Goal: Task Accomplishment & Management: Use online tool/utility

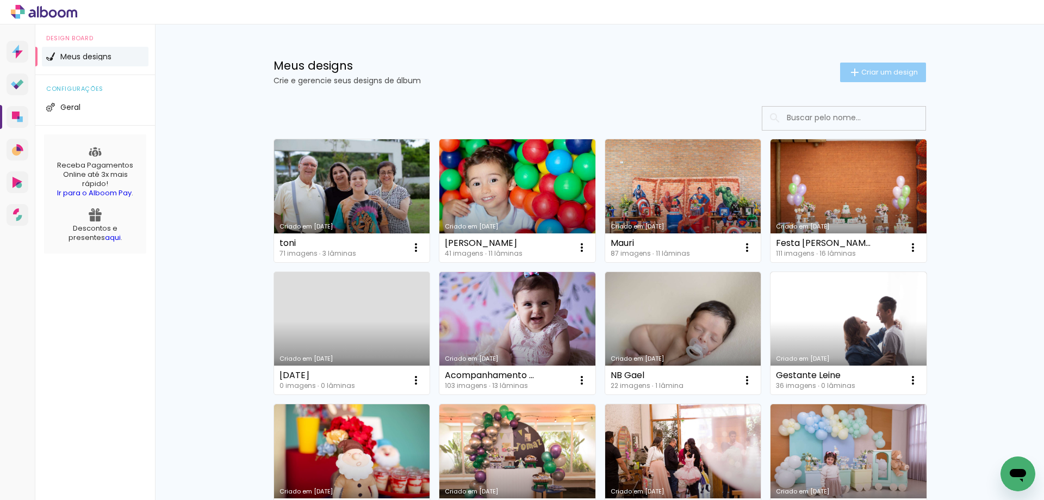
click at [871, 76] on span "Criar um design" at bounding box center [889, 72] width 57 height 7
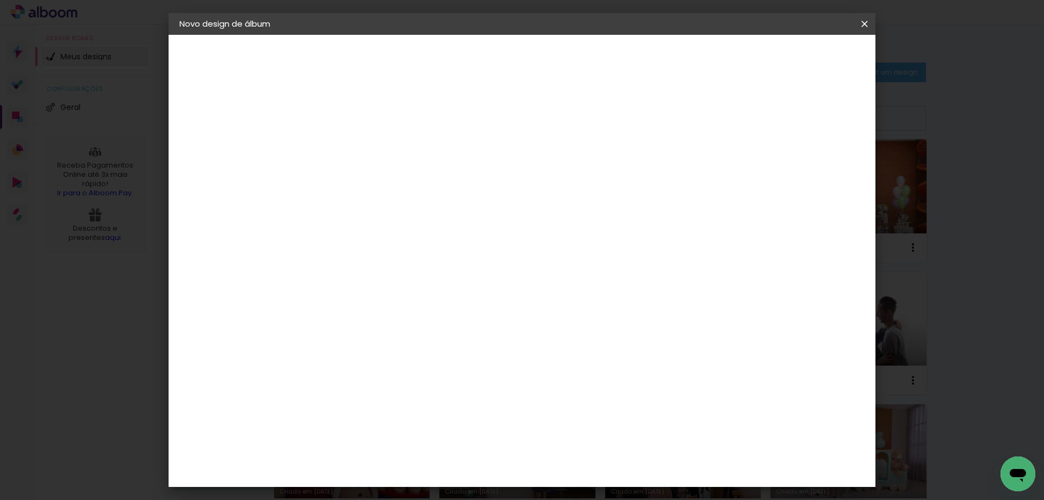
click at [357, 146] on input at bounding box center [357, 146] width 0 height 17
type input "[PERSON_NAME]"
type paper-input "[PERSON_NAME]"
click at [469, 65] on paper-button "Avançar" at bounding box center [441, 57] width 53 height 18
click at [408, 363] on div "AlfaFotoBook" at bounding box center [379, 364] width 58 height 9
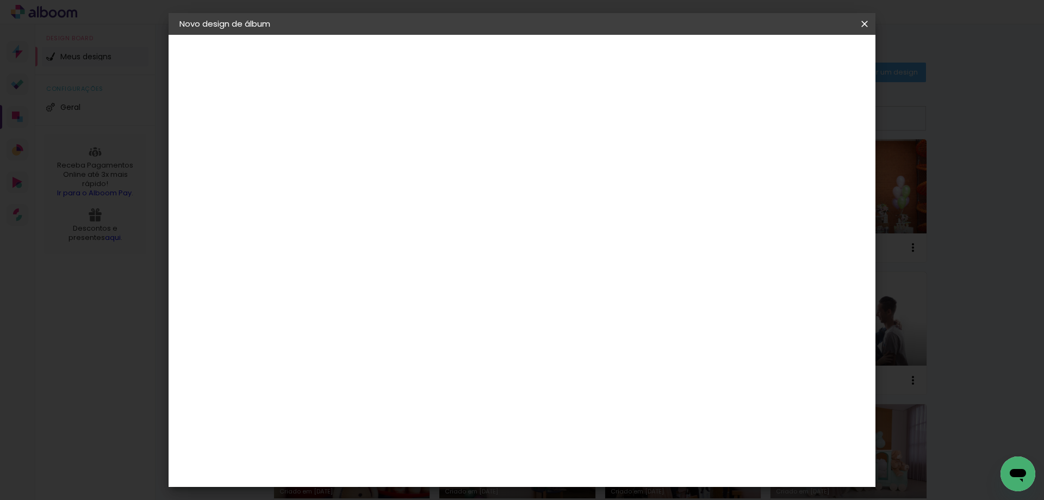
click at [0, 0] on slot "Tamanho Livre" at bounding box center [0, 0] width 0 height 0
click at [398, 257] on div "AlfaFotoBook" at bounding box center [379, 255] width 58 height 9
click at [561, 64] on paper-button "Avançar" at bounding box center [533, 57] width 53 height 18
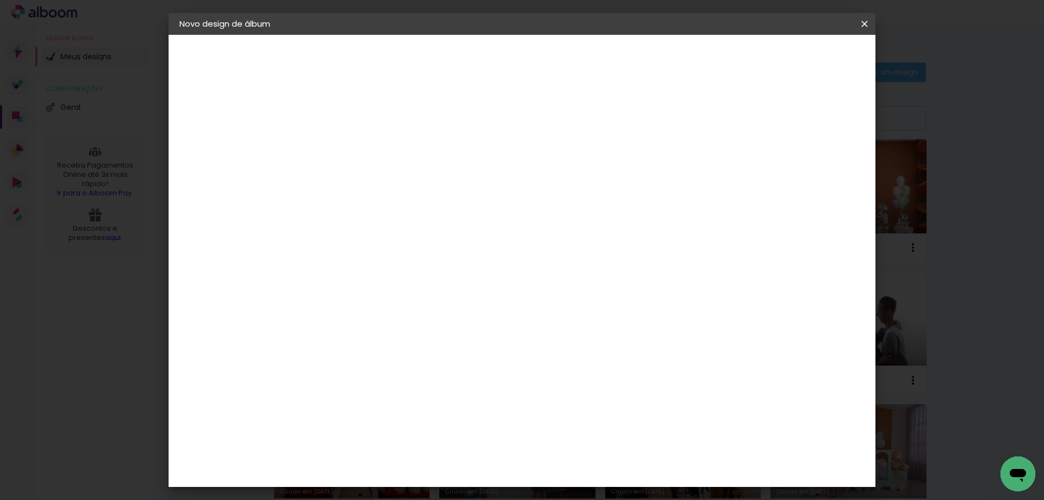
click at [0, 0] on slot "Avançar" at bounding box center [0, 0] width 0 height 0
click at [797, 54] on span "Iniciar design" at bounding box center [771, 58] width 49 height 8
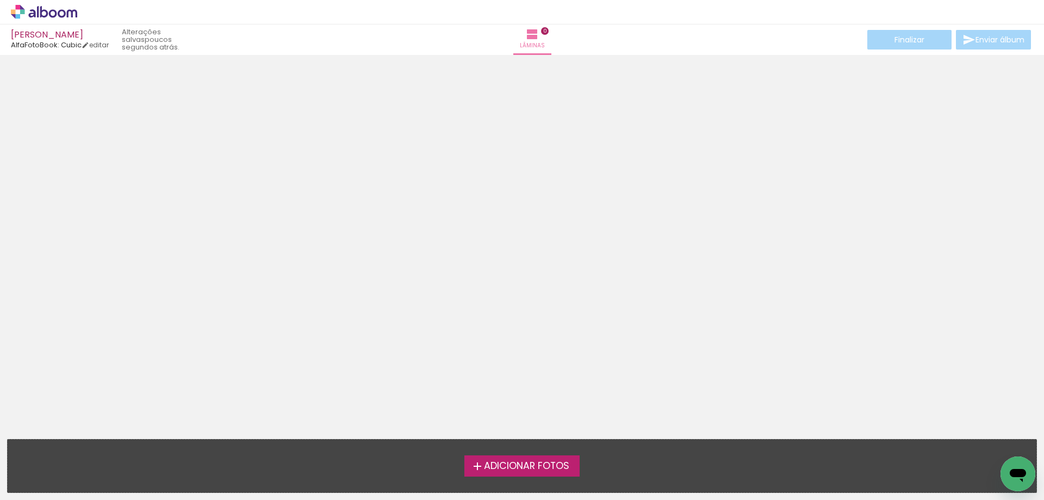
click at [537, 458] on label "Adicionar Fotos" at bounding box center [522, 465] width 116 height 21
click at [0, 0] on input "file" at bounding box center [0, 0] width 0 height 0
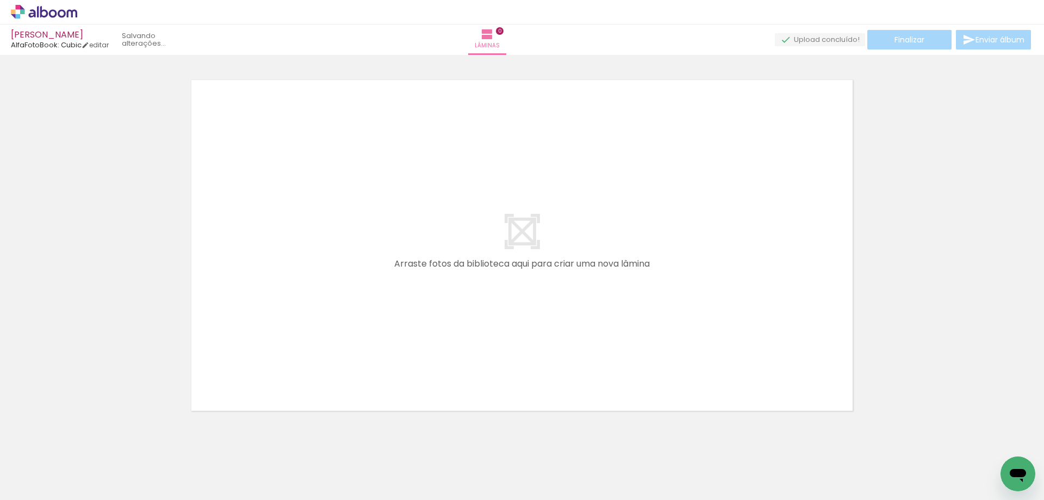
scroll to position [14, 0]
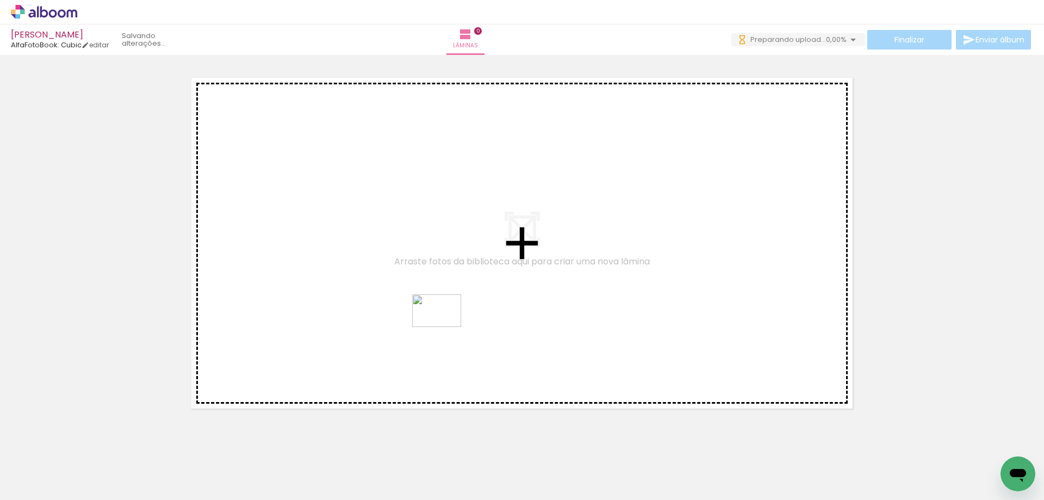
drag, startPoint x: 430, startPoint y: 470, endPoint x: 445, endPoint y: 303, distance: 167.0
click at [445, 306] on quentale-workspace at bounding box center [522, 250] width 1044 height 500
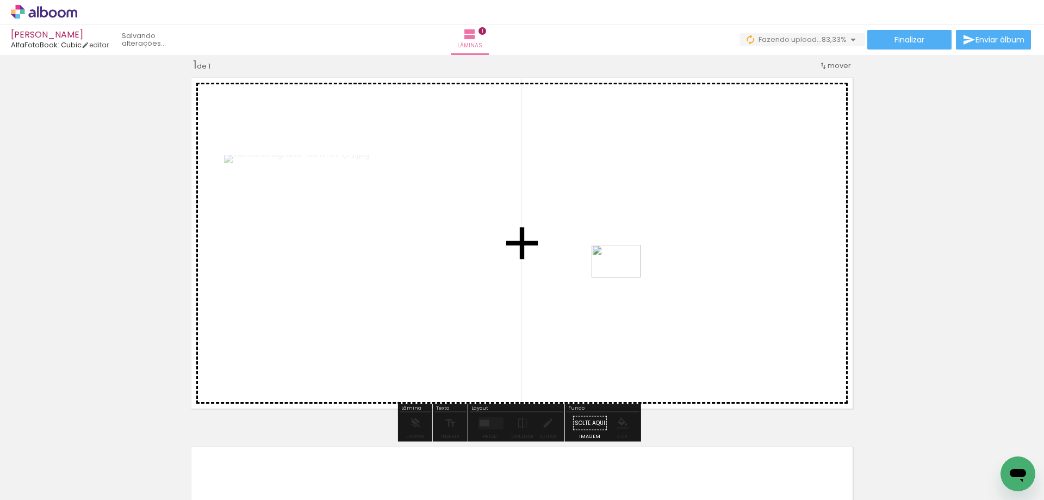
drag, startPoint x: 297, startPoint y: 468, endPoint x: 627, endPoint y: 276, distance: 381.3
click at [627, 276] on quentale-workspace at bounding box center [522, 250] width 1044 height 500
drag, startPoint x: 229, startPoint y: 468, endPoint x: 297, endPoint y: 386, distance: 106.2
click at [297, 386] on quentale-workspace at bounding box center [522, 250] width 1044 height 500
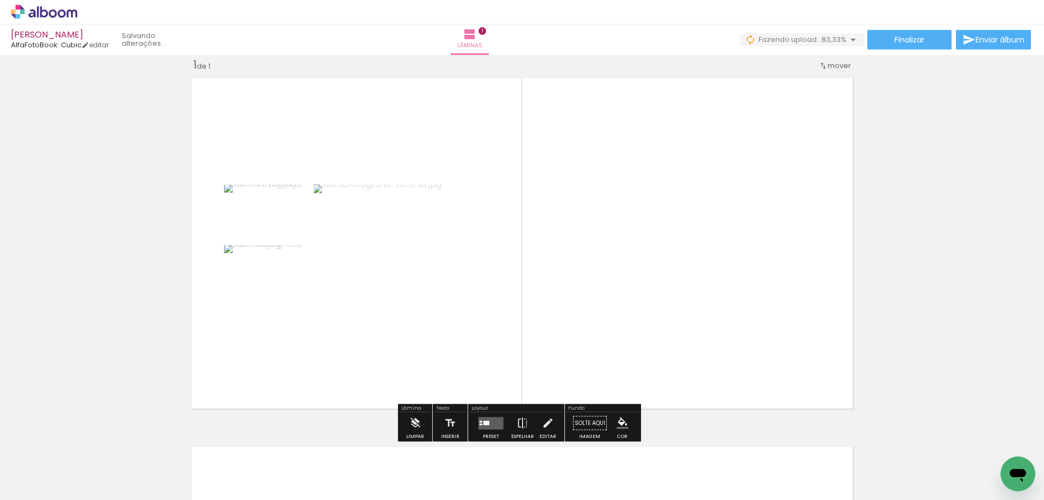
click at [417, 271] on quentale-photo at bounding box center [401, 242] width 175 height 117
click at [259, 279] on div "Largura Cor" at bounding box center [259, 273] width 20 height 16
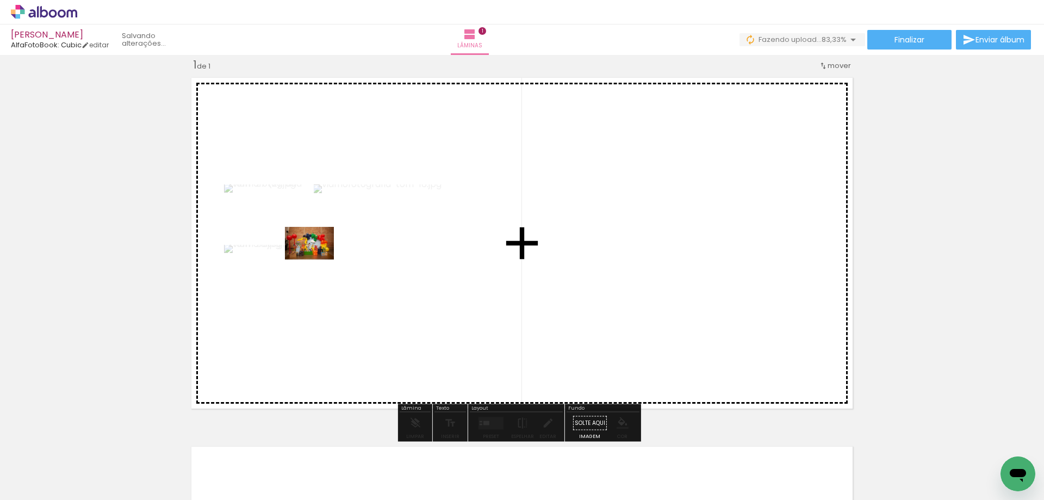
drag, startPoint x: 132, startPoint y: 460, endPoint x: 318, endPoint y: 259, distance: 273.6
click at [318, 259] on quentale-workspace at bounding box center [522, 250] width 1044 height 500
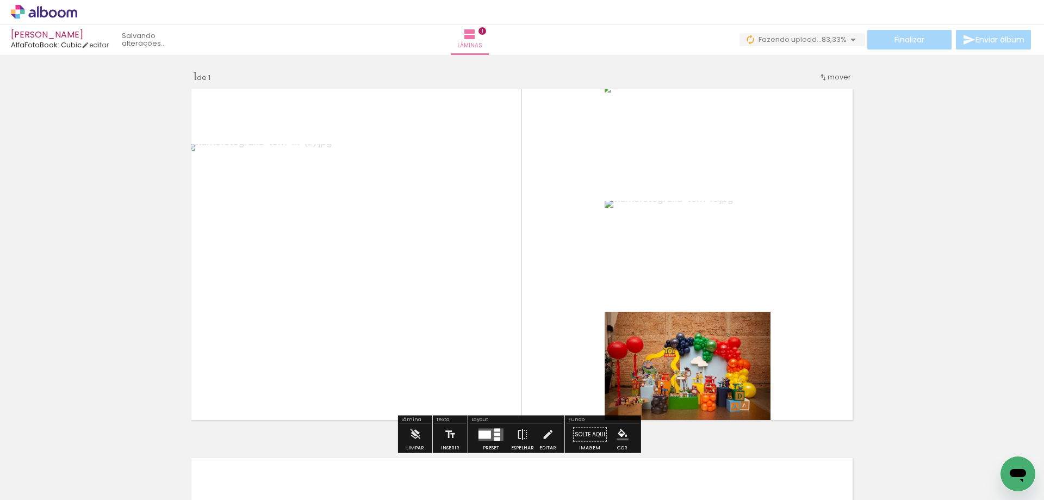
scroll to position [0, 0]
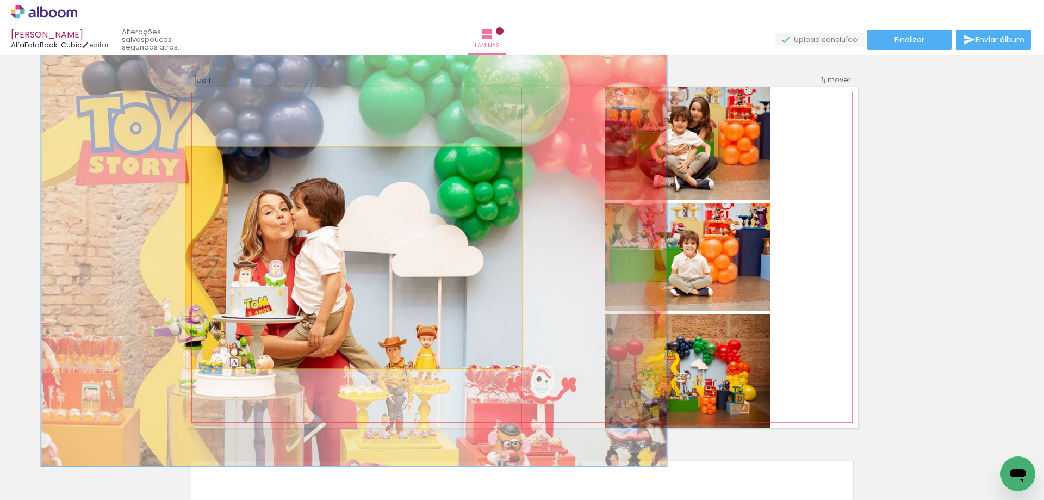
drag, startPoint x: 210, startPoint y: 158, endPoint x: 243, endPoint y: 158, distance: 32.6
click at [243, 158] on div at bounding box center [244, 158] width 10 height 10
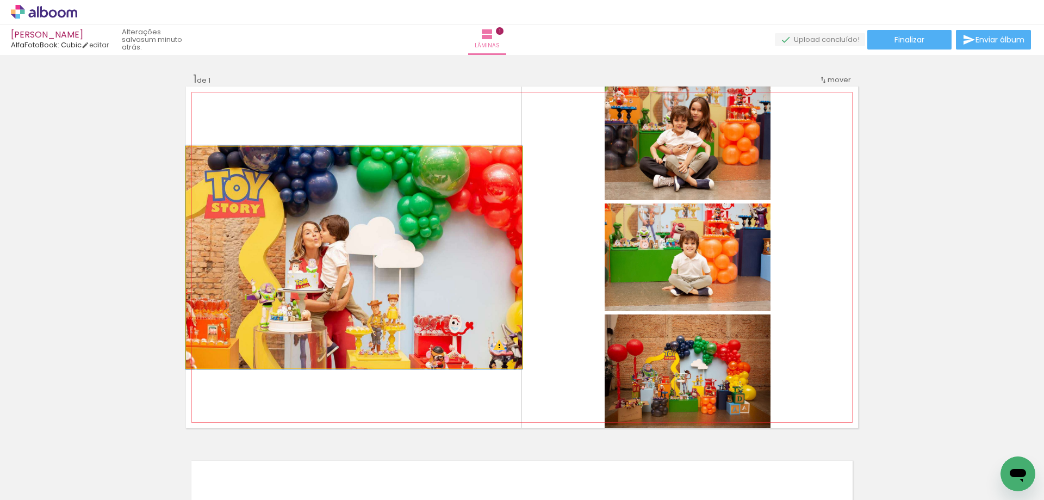
drag, startPoint x: 246, startPoint y: 161, endPoint x: 206, endPoint y: 161, distance: 39.7
type paper-slider "100"
click at [207, 161] on div at bounding box center [212, 158] width 10 height 10
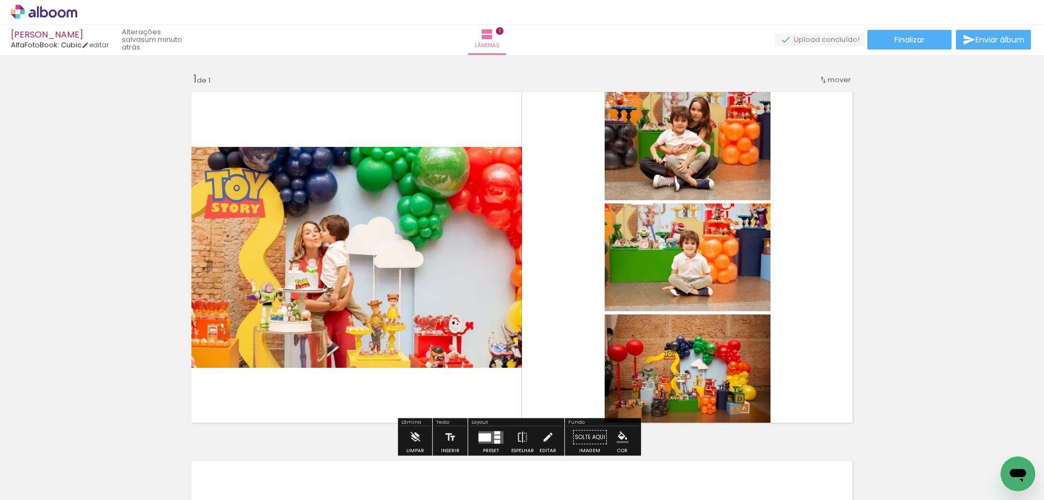
click at [930, 265] on div "Inserir lâmina 1 de 1" at bounding box center [522, 428] width 1044 height 738
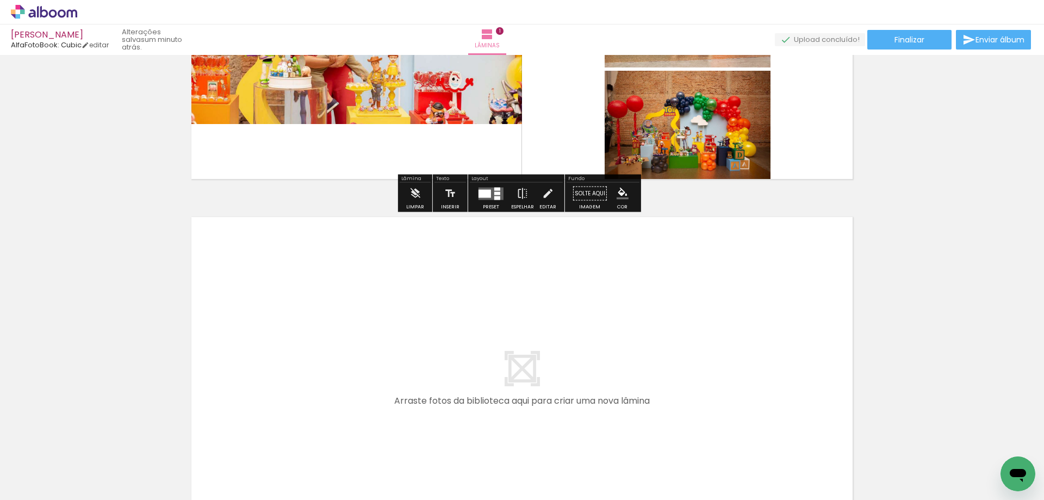
scroll to position [272, 0]
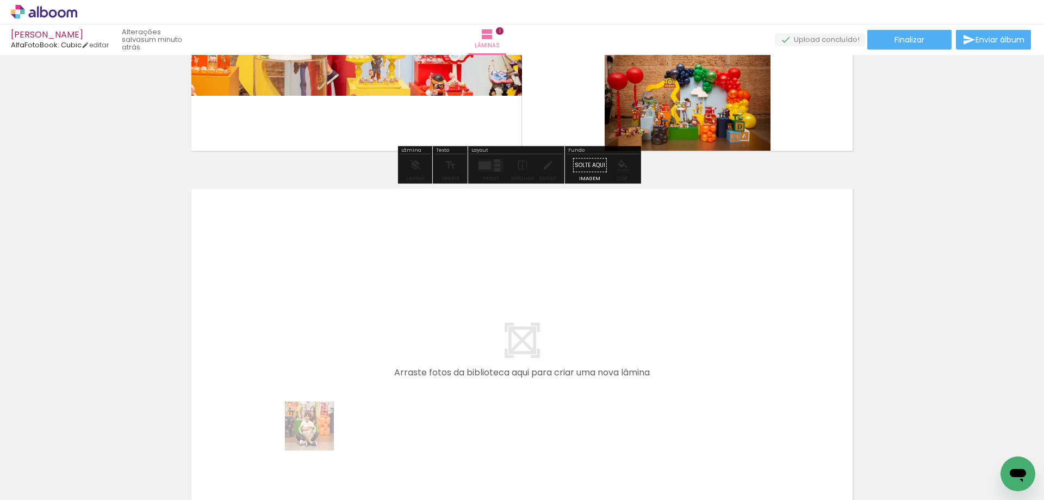
drag, startPoint x: 302, startPoint y: 469, endPoint x: 325, endPoint y: 365, distance: 106.5
click at [325, 365] on quentale-workspace at bounding box center [522, 250] width 1044 height 500
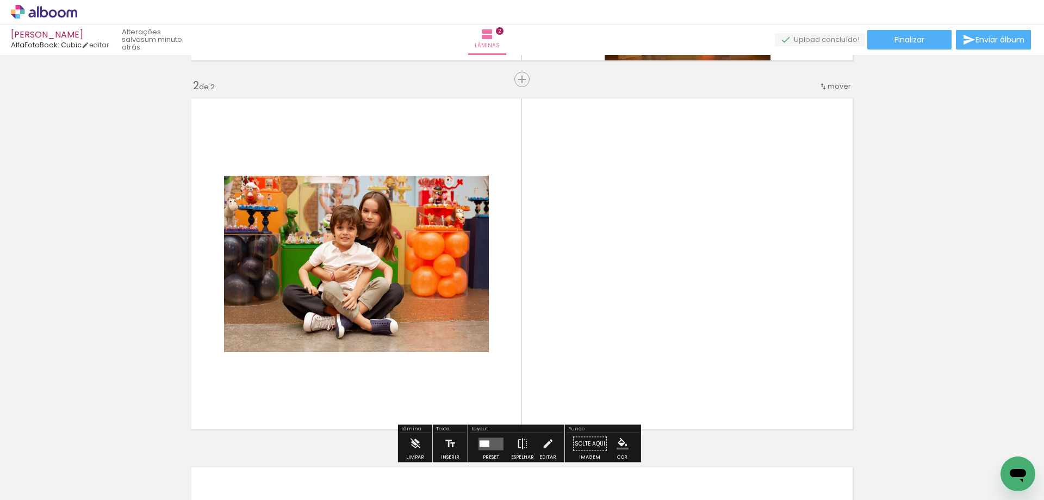
scroll to position [383, 0]
